Goal: Task Accomplishment & Management: Manage account settings

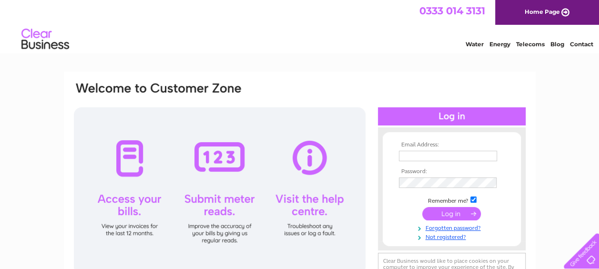
click at [132, 161] on div at bounding box center [220, 190] width 292 height 167
click at [402, 156] on input "text" at bounding box center [448, 156] width 99 height 11
type input "rosemary.maggs@hotmail.com"
click at [450, 214] on input "submit" at bounding box center [451, 213] width 59 height 13
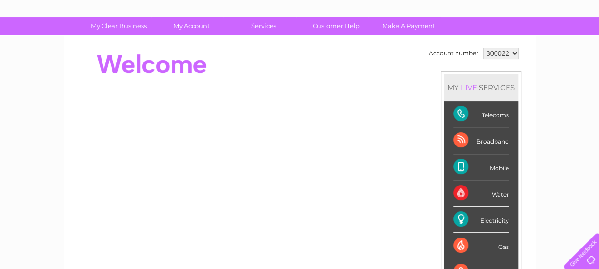
scroll to position [57, 0]
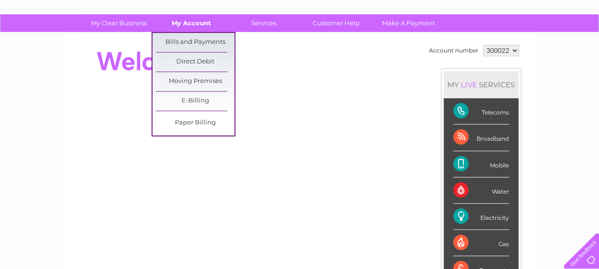
click at [194, 24] on link "My Account" at bounding box center [191, 23] width 79 height 18
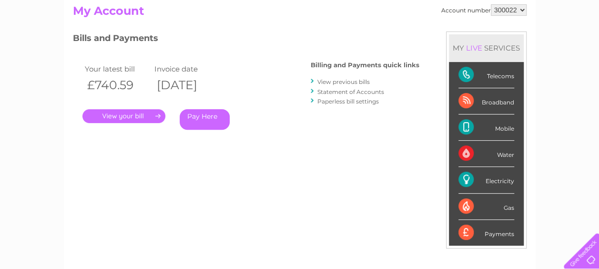
scroll to position [114, 0]
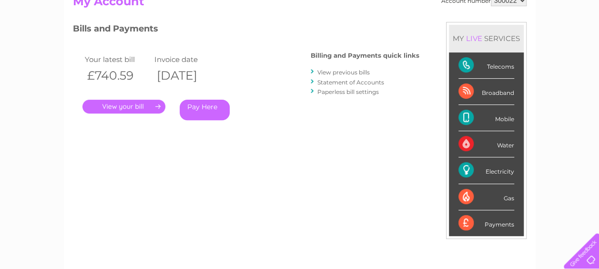
click at [115, 106] on link "." at bounding box center [123, 107] width 83 height 14
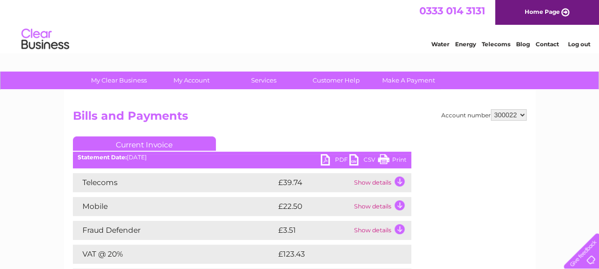
click at [398, 180] on td "Show details" at bounding box center [382, 182] width 60 height 19
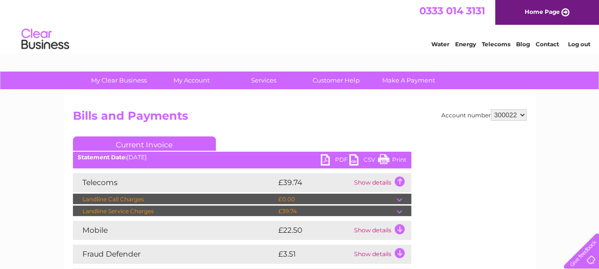
click at [399, 231] on td "Show details" at bounding box center [382, 230] width 60 height 19
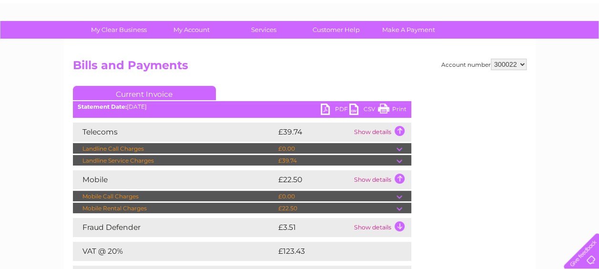
scroll to position [31, 0]
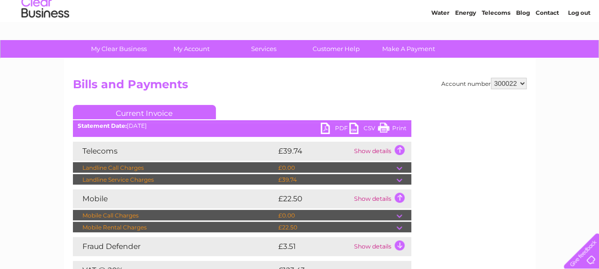
click at [323, 129] on link "PDF" at bounding box center [335, 130] width 29 height 14
